Goal: Check status: Check status

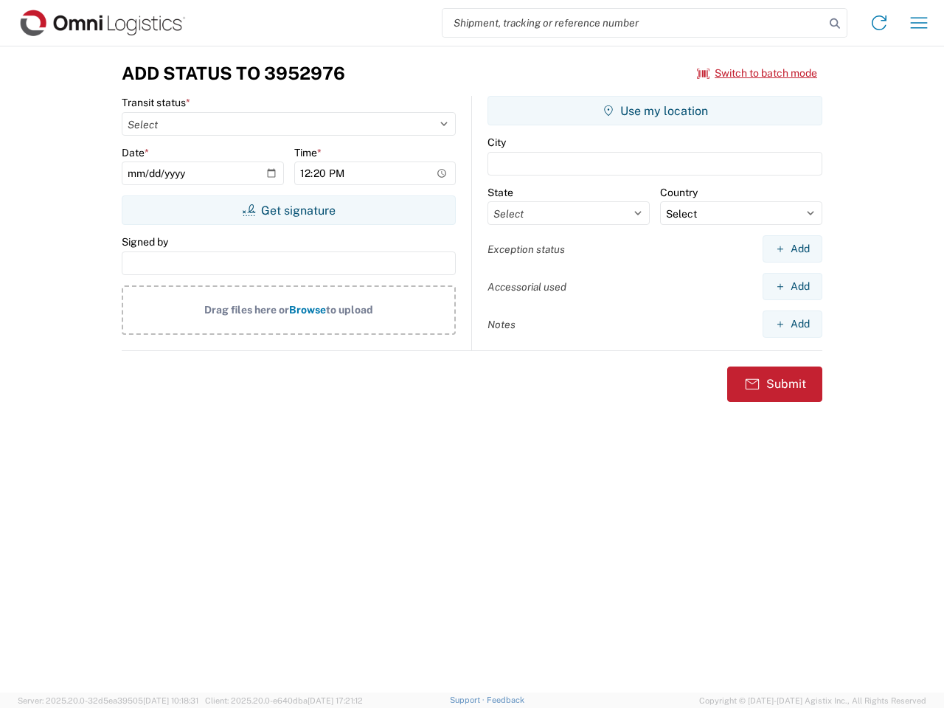
click at [634, 23] on input "search" at bounding box center [634, 23] width 382 height 28
click at [835, 24] on icon at bounding box center [835, 23] width 21 height 21
click at [880, 23] on icon at bounding box center [880, 23] width 24 height 24
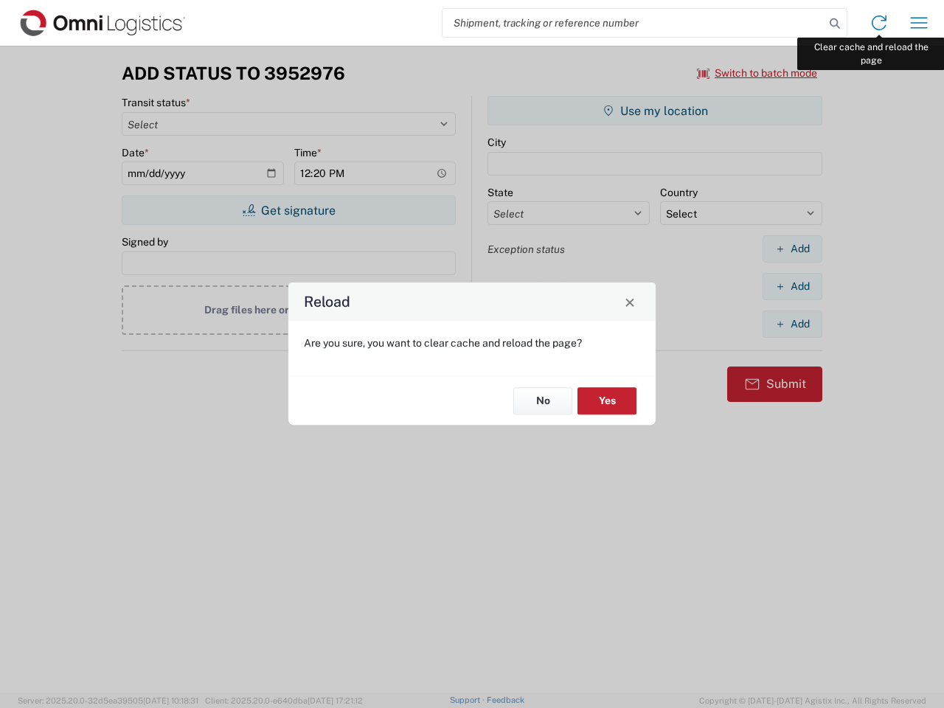
click at [919, 23] on div "Reload Are you sure, you want to clear cache and reload the page? No Yes" at bounding box center [472, 354] width 944 height 708
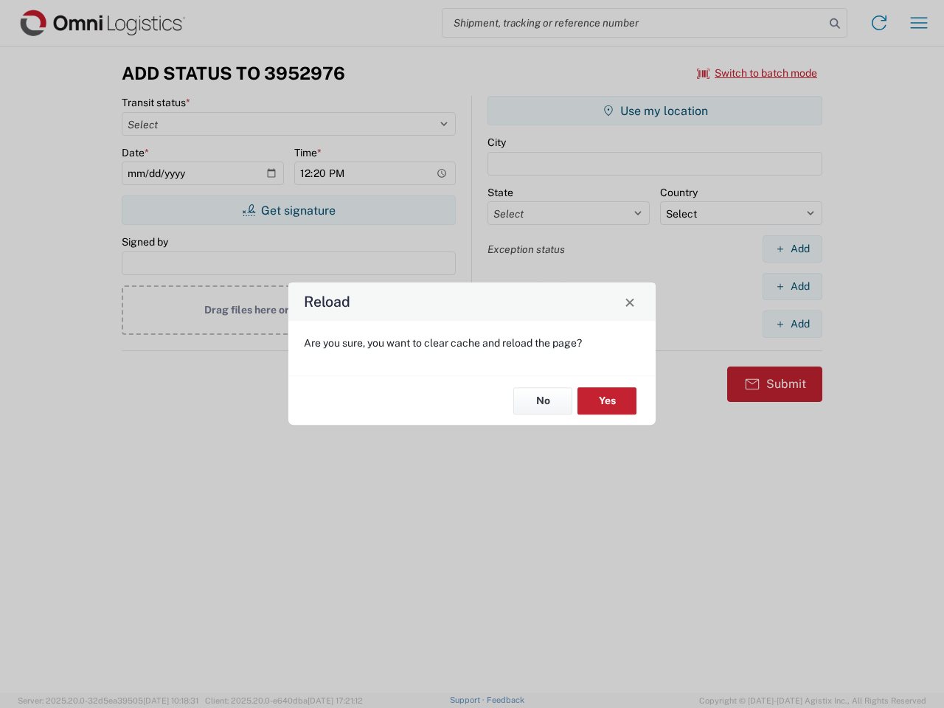
click at [758, 73] on div "Reload Are you sure, you want to clear cache and reload the page? No Yes" at bounding box center [472, 354] width 944 height 708
click at [288, 210] on div "Reload Are you sure, you want to clear cache and reload the page? No Yes" at bounding box center [472, 354] width 944 height 708
click at [655, 111] on div "Reload Are you sure, you want to clear cache and reload the page? No Yes" at bounding box center [472, 354] width 944 height 708
click at [792, 249] on div "Reload Are you sure, you want to clear cache and reload the page? No Yes" at bounding box center [472, 354] width 944 height 708
click at [792, 286] on div "Reload Are you sure, you want to clear cache and reload the page? No Yes" at bounding box center [472, 354] width 944 height 708
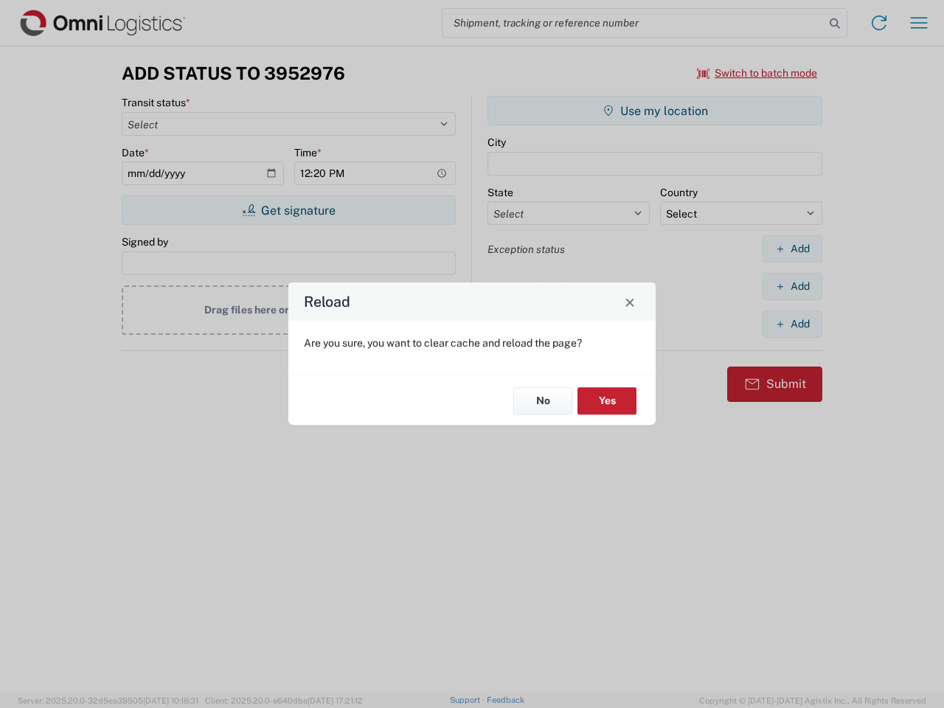
click at [792, 324] on div "Reload Are you sure, you want to clear cache and reload the page? No Yes" at bounding box center [472, 354] width 944 height 708
